Goal: Information Seeking & Learning: Learn about a topic

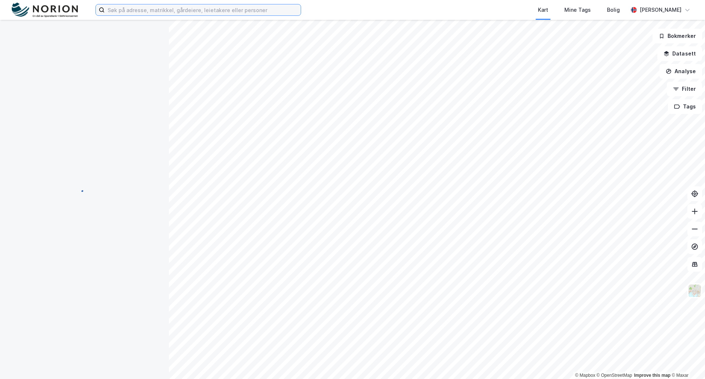
click at [131, 10] on input at bounding box center [203, 9] width 196 height 11
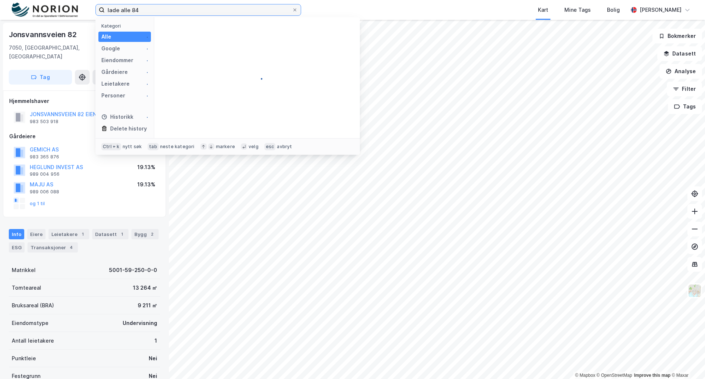
type input "lade alle 84"
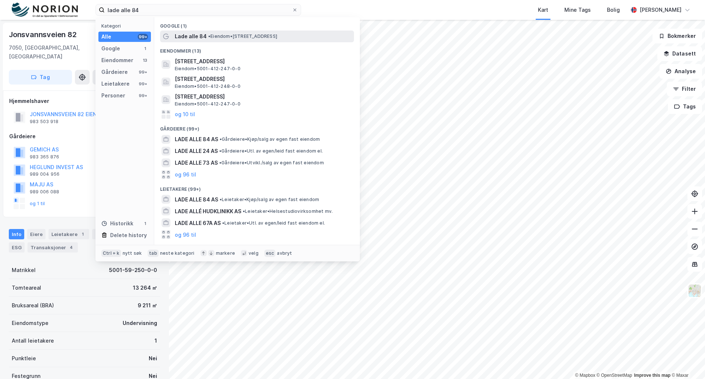
click at [190, 36] on span "Lade alle 84" at bounding box center [191, 36] width 32 height 9
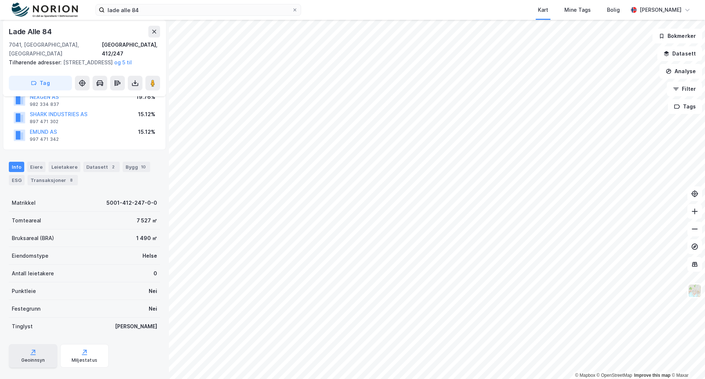
scroll to position [74, 0]
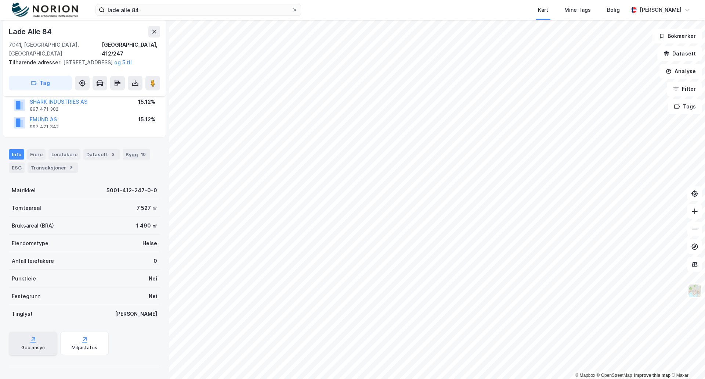
click at [34, 339] on icon at bounding box center [33, 338] width 3 height 3
click at [30, 340] on icon at bounding box center [32, 339] width 7 height 7
